Goal: Contribute content: Add original content to the website for others to see

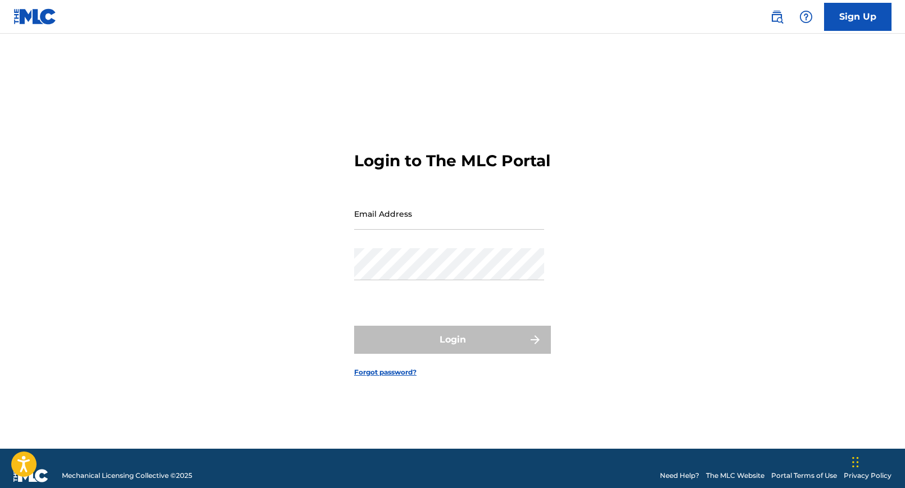
click at [384, 230] on input "Email Address" at bounding box center [449, 214] width 190 height 32
type input "[EMAIL_ADDRESS][DOMAIN_NAME]"
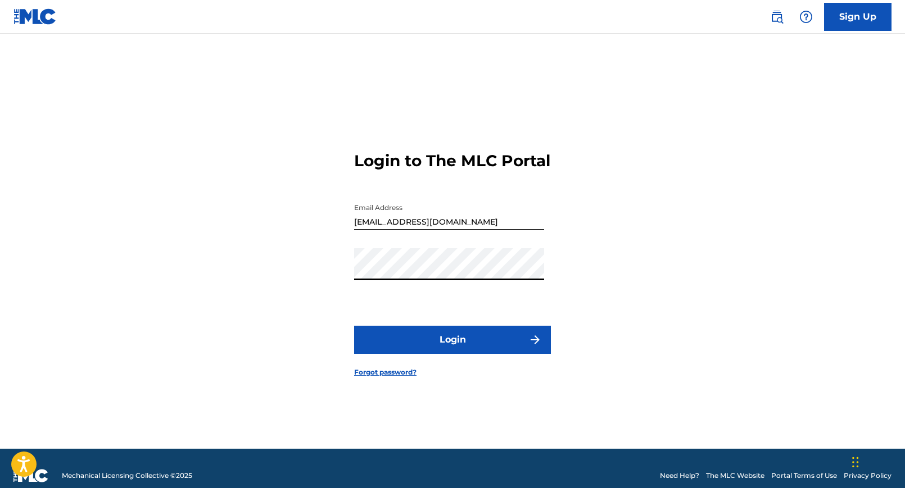
click at [446, 351] on button "Login" at bounding box center [452, 340] width 197 height 28
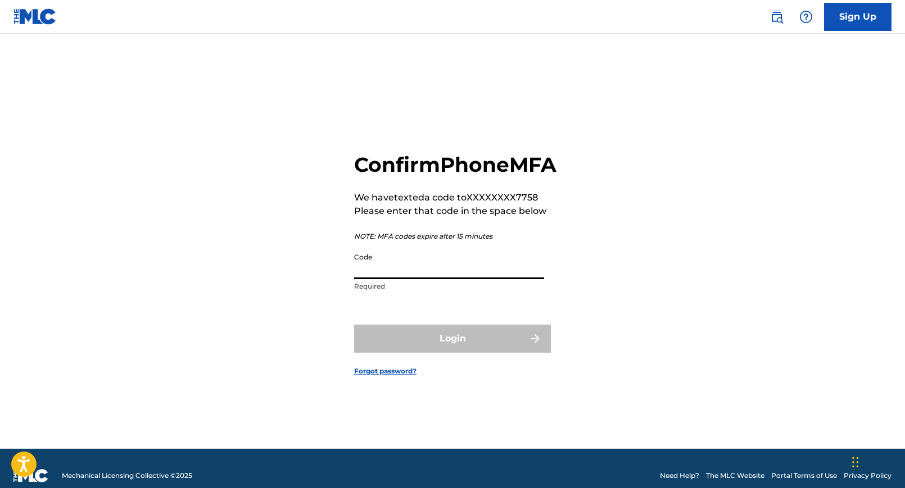
click at [432, 279] on input "Code" at bounding box center [449, 263] width 190 height 32
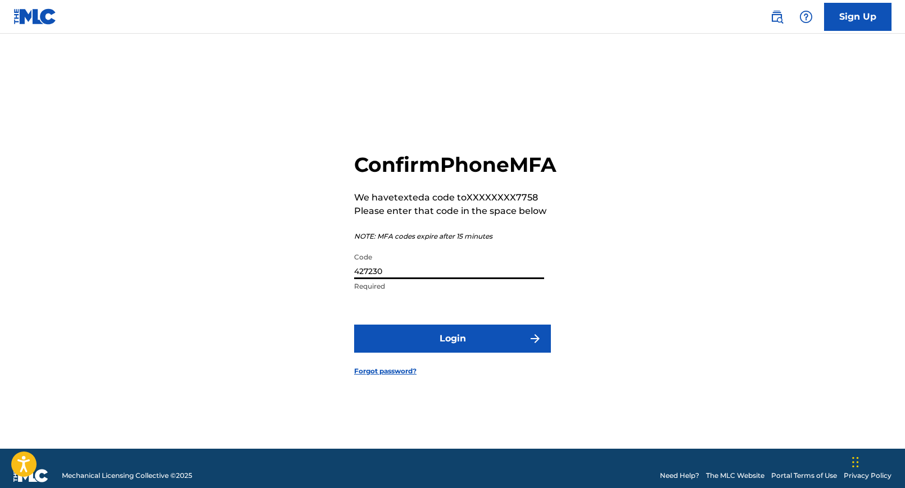
type input "427230"
click at [456, 353] on button "Login" at bounding box center [452, 339] width 197 height 28
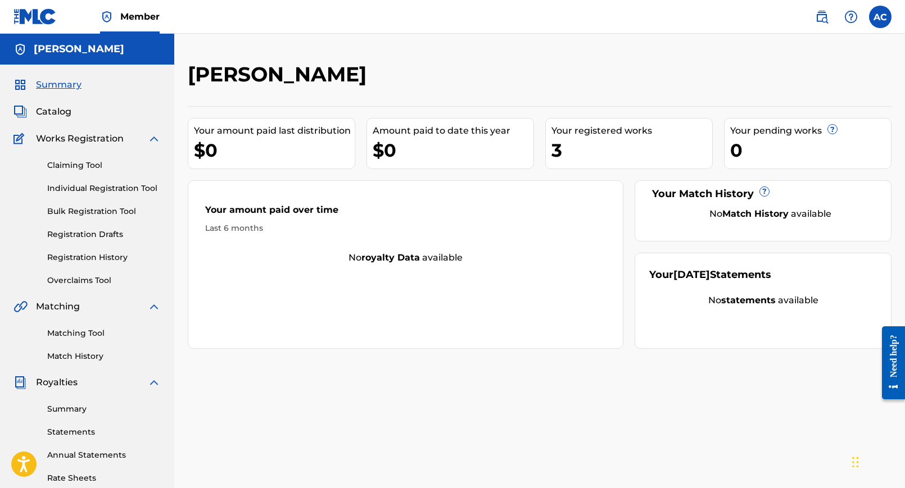
click at [102, 257] on link "Registration History" at bounding box center [104, 258] width 114 height 12
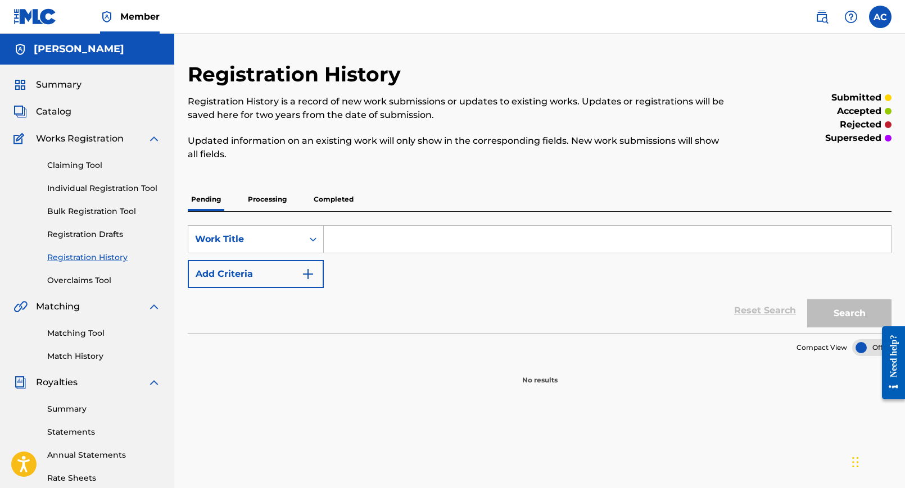
click at [56, 112] on span "Catalog" at bounding box center [53, 111] width 35 height 13
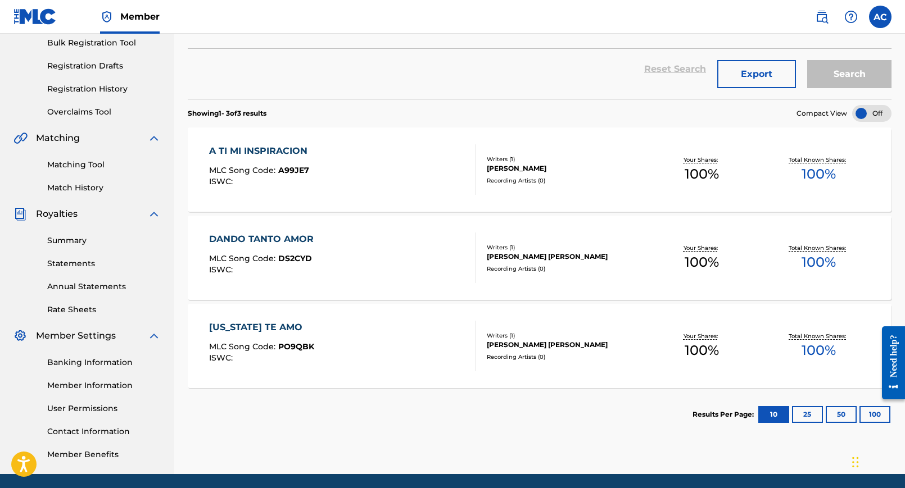
scroll to position [112, 0]
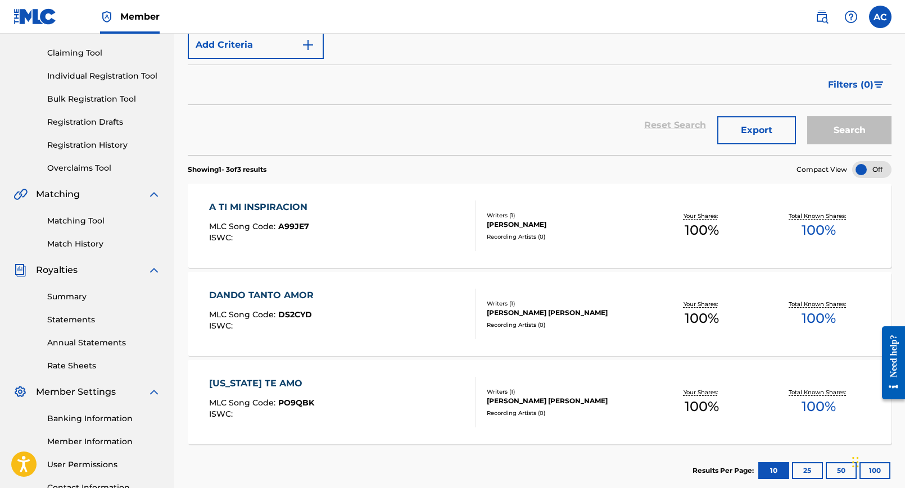
click at [372, 406] on div "[US_STATE] TE AMO MLC Song Code : PO9QBK ISWC :" at bounding box center [343, 402] width 268 height 51
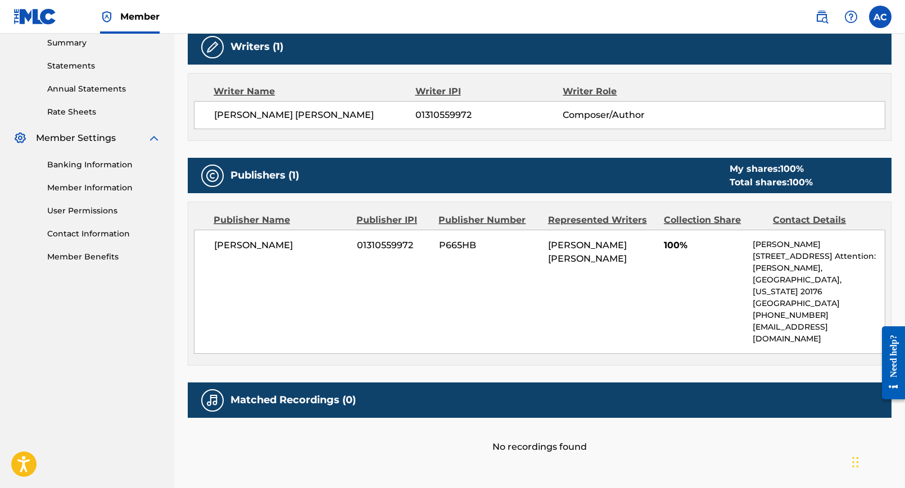
scroll to position [393, 0]
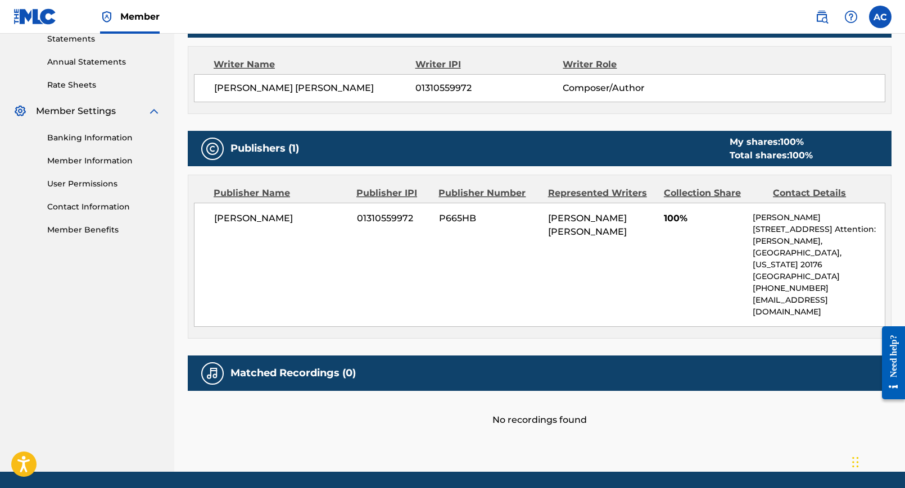
click at [404, 356] on div "Matched Recordings (0)" at bounding box center [540, 373] width 704 height 35
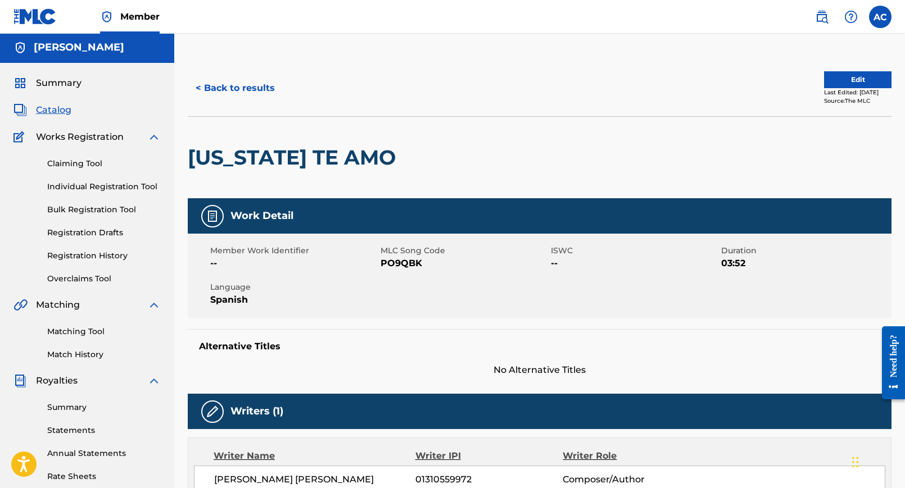
scroll to position [0, 0]
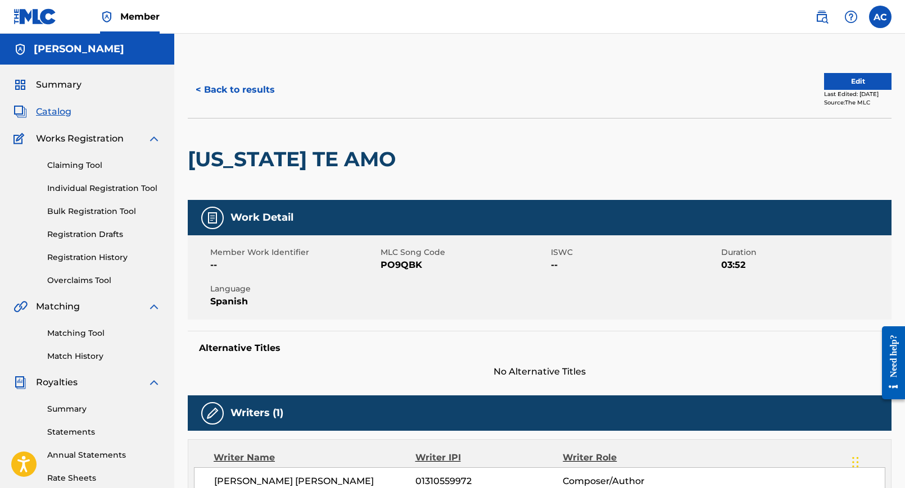
click at [555, 265] on span "--" at bounding box center [634, 265] width 167 height 13
click at [832, 80] on button "Edit" at bounding box center [857, 81] width 67 height 17
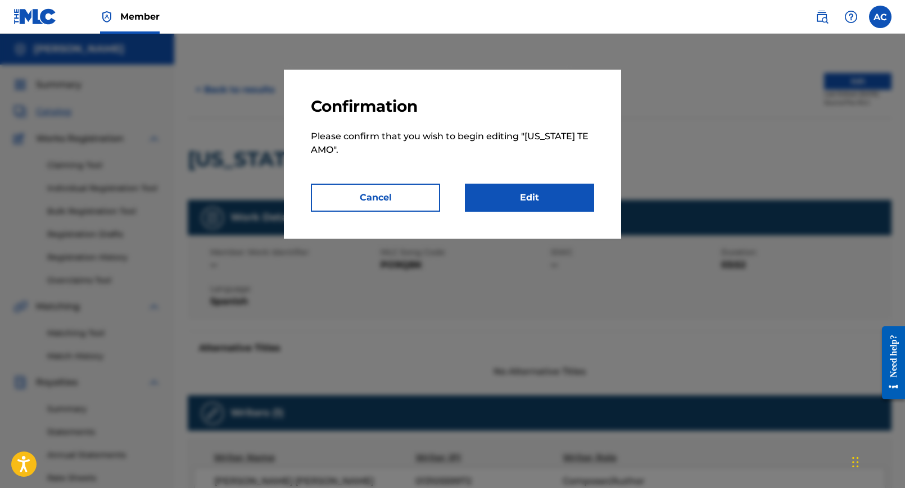
click at [532, 198] on link "Edit" at bounding box center [529, 198] width 129 height 28
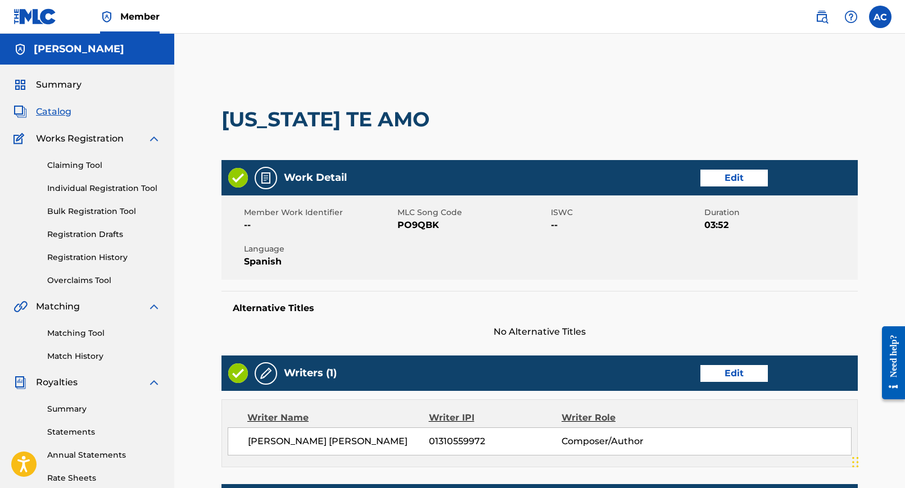
click at [735, 182] on link "Edit" at bounding box center [733, 178] width 67 height 17
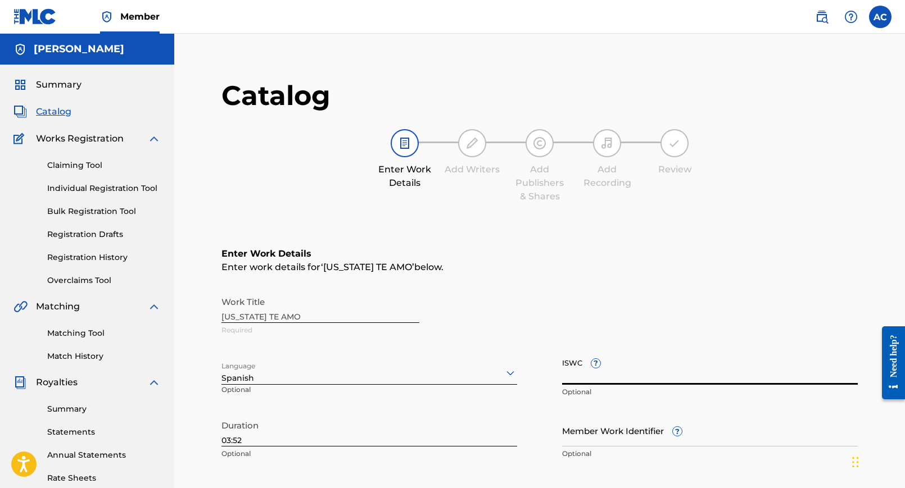
click at [610, 377] on input "ISWC ?" at bounding box center [710, 369] width 296 height 32
paste input "T-335.145.433-2"
type input "T-335.145.433-2"
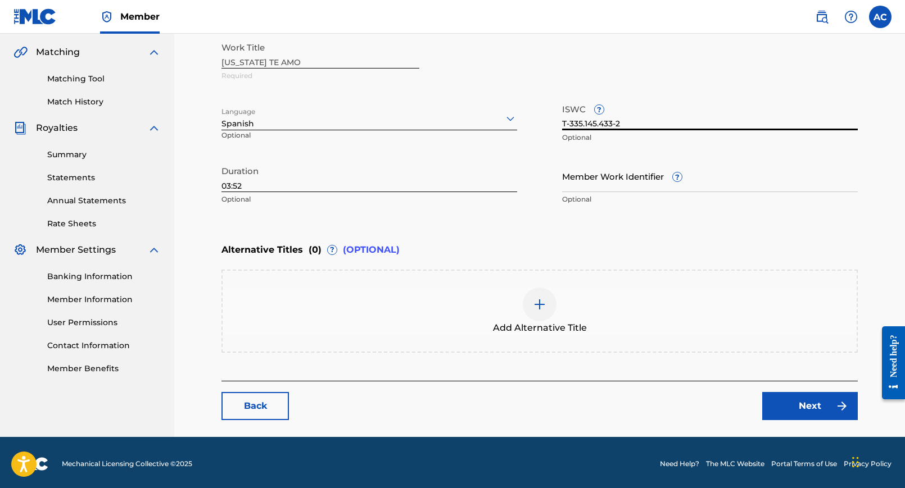
scroll to position [257, 0]
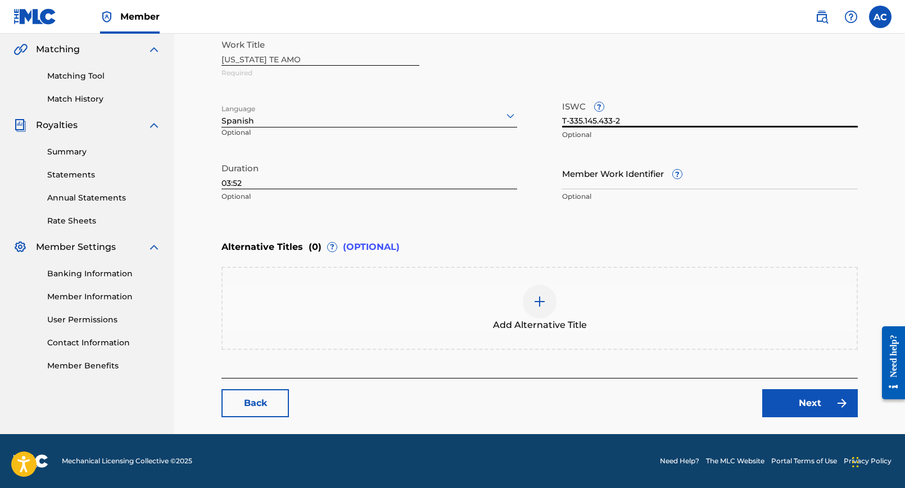
click at [807, 407] on link "Next" at bounding box center [810, 404] width 96 height 28
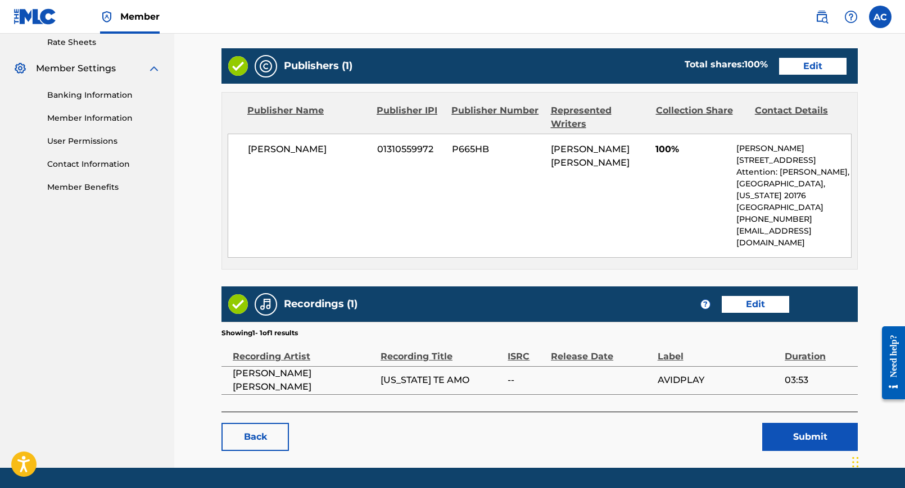
scroll to position [446, 0]
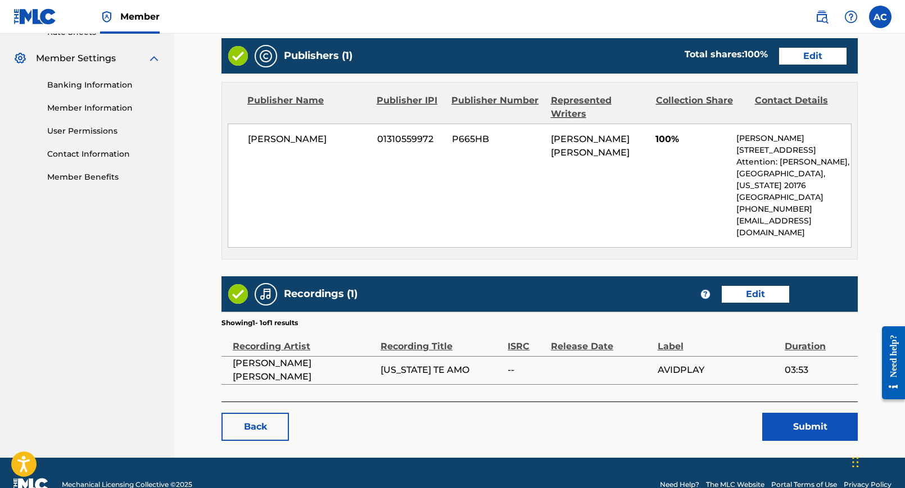
click at [810, 413] on button "Submit" at bounding box center [810, 427] width 96 height 28
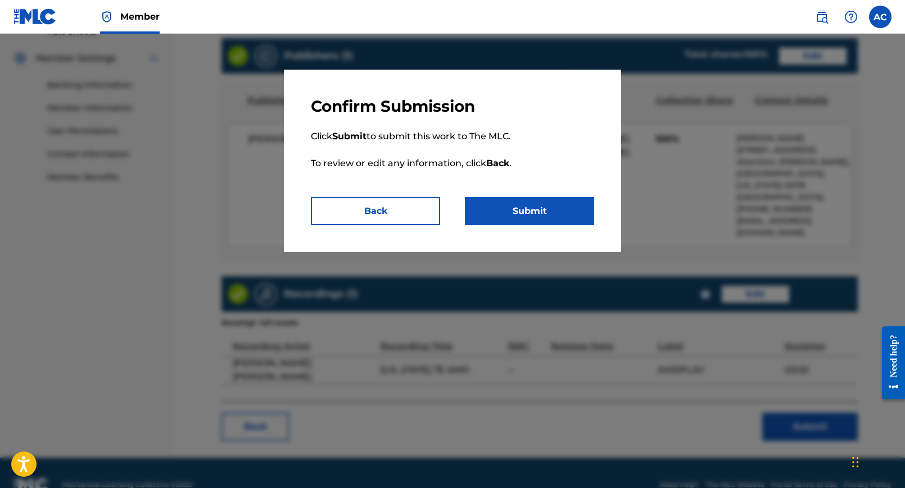
click at [533, 206] on button "Submit" at bounding box center [529, 211] width 129 height 28
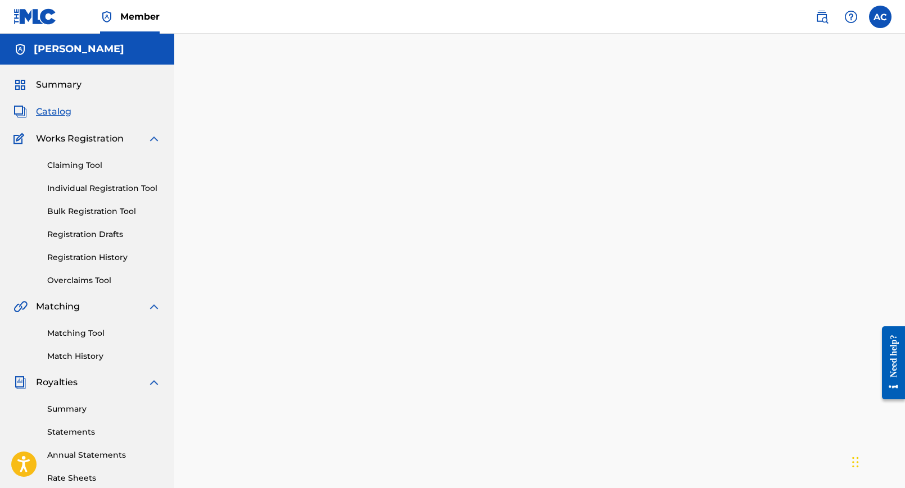
click at [52, 112] on span "Catalog" at bounding box center [53, 111] width 35 height 13
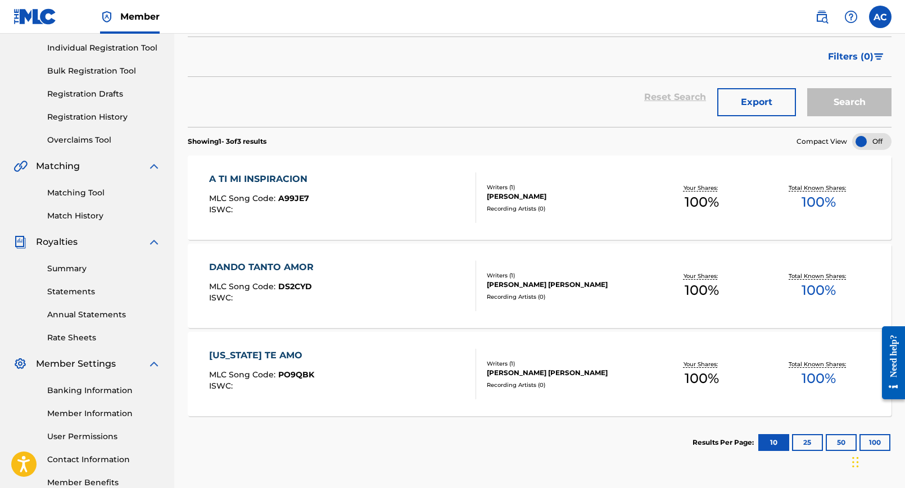
scroll to position [112, 0]
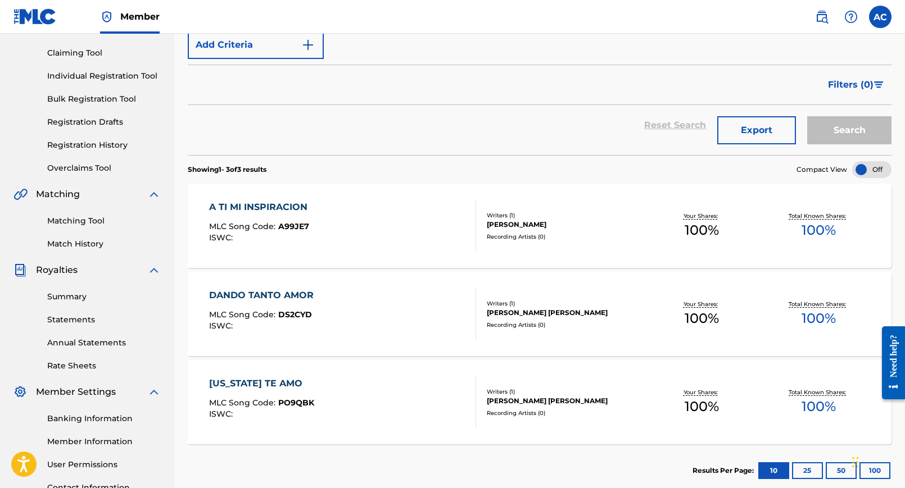
click at [410, 325] on div "DANDO TANTO AMOR MLC Song Code : DS2CYD ISWC :" at bounding box center [343, 314] width 268 height 51
